Goal: Navigation & Orientation: Find specific page/section

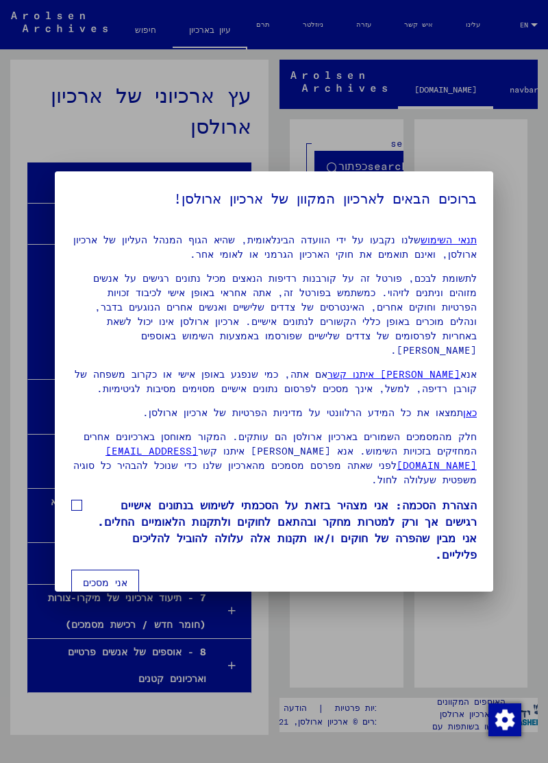
click at [348, 676] on div at bounding box center [274, 381] width 548 height 763
click at [115, 576] on button "אני מסכים" at bounding box center [105, 583] width 68 height 26
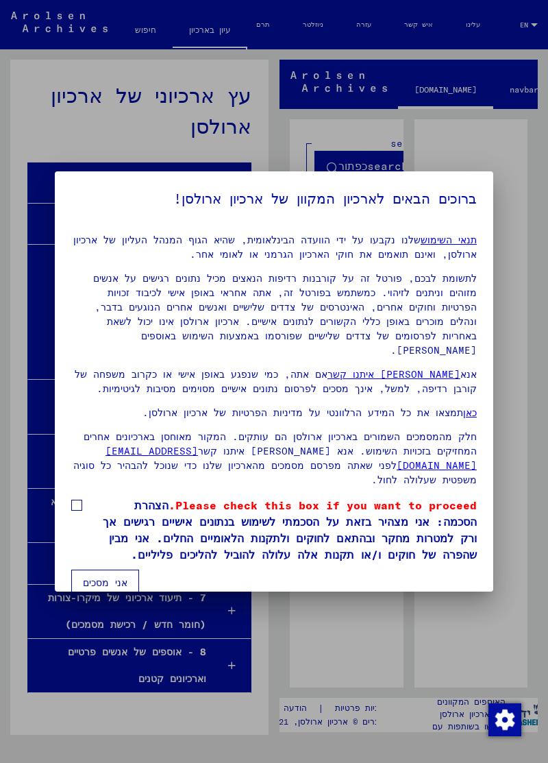
scroll to position [18, 0]
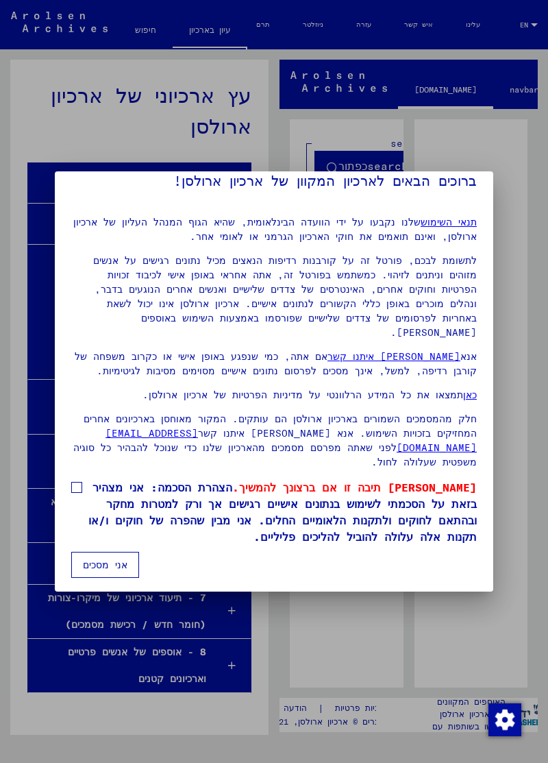
click at [107, 573] on button "אני מסכים" at bounding box center [105, 565] width 68 height 26
click at [108, 552] on button "אני מסכים" at bounding box center [105, 565] width 68 height 26
click at [82, 564] on button "אני מסכים" at bounding box center [105, 565] width 68 height 26
click at [58, 476] on mat-dialog-content "תנאי השימוש שלנו נקבעו על ידי הוועדה הבינלאומית, שהיא הגוף המנהל העליון של ארכי…" at bounding box center [274, 392] width 439 height 372
click at [80, 482] on span at bounding box center [76, 487] width 11 height 11
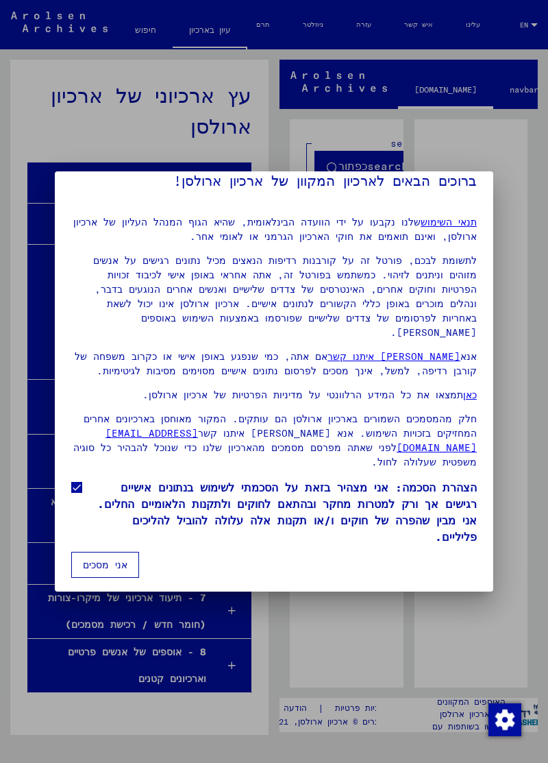
click at [98, 552] on button "אני מסכים" at bounding box center [105, 565] width 68 height 26
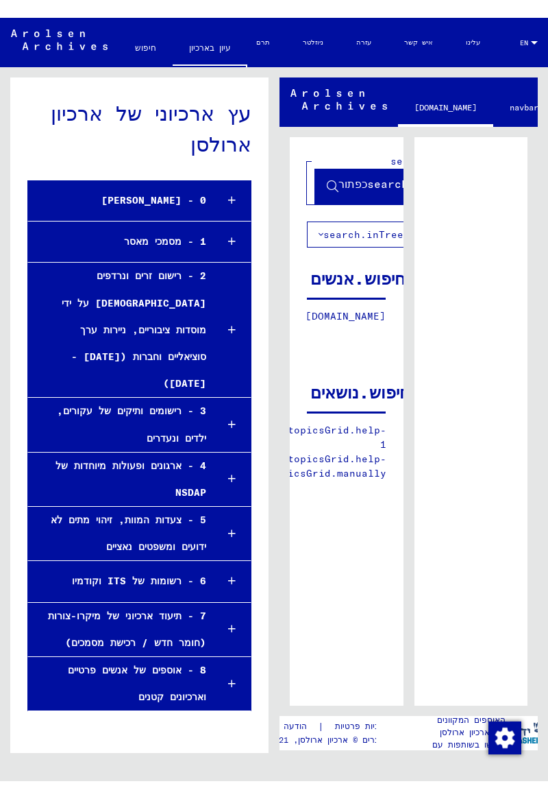
scroll to position [0, 0]
